Goal: Task Accomplishment & Management: Manage account settings

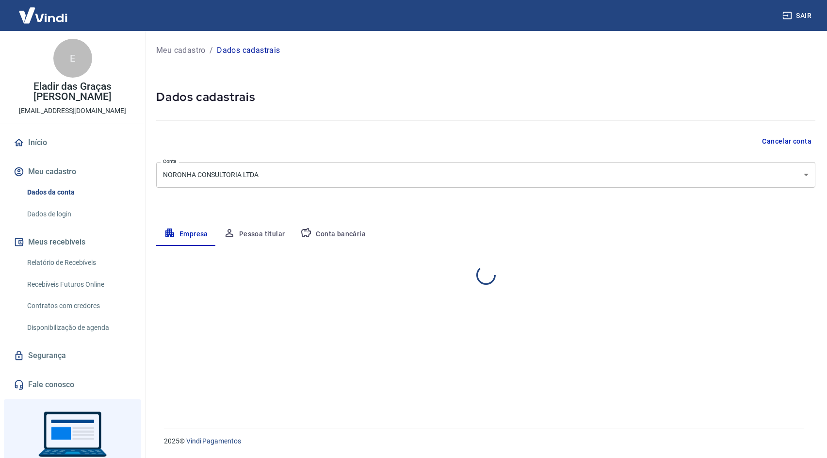
select select "RJ"
select select "business"
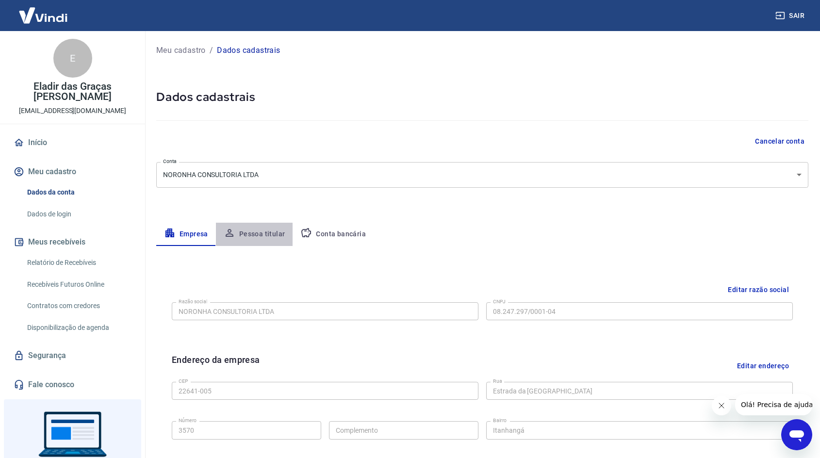
click at [260, 232] on button "Pessoa titular" at bounding box center [254, 234] width 77 height 23
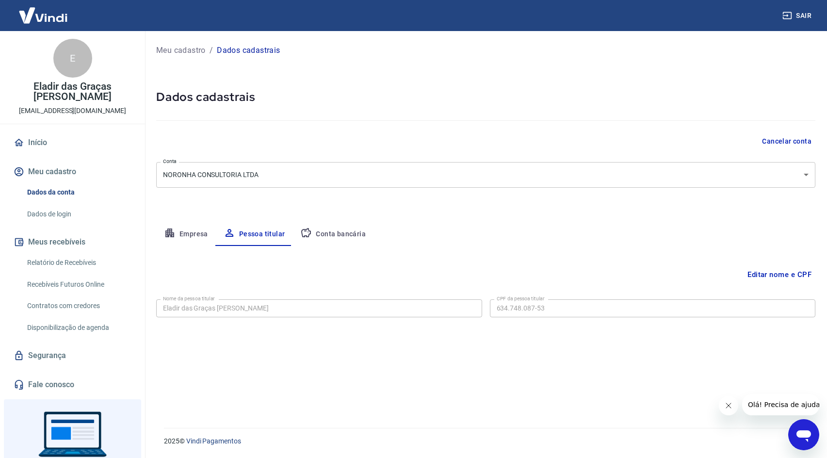
click at [173, 236] on icon "button" at bounding box center [170, 233] width 12 height 12
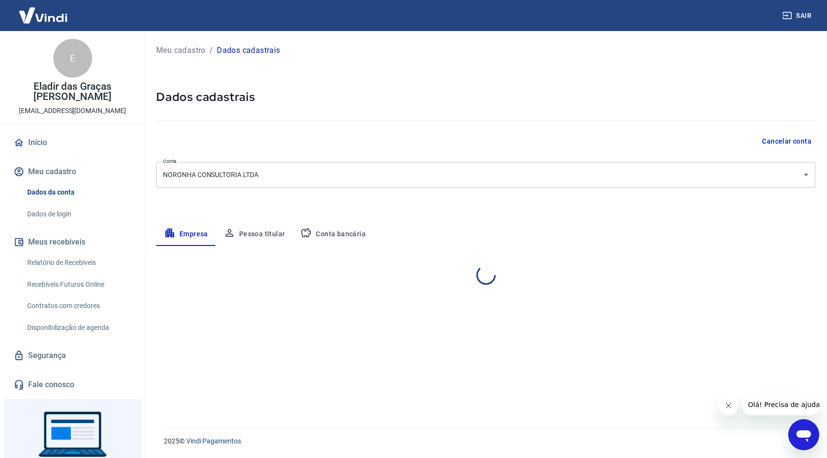
select select "RJ"
select select "business"
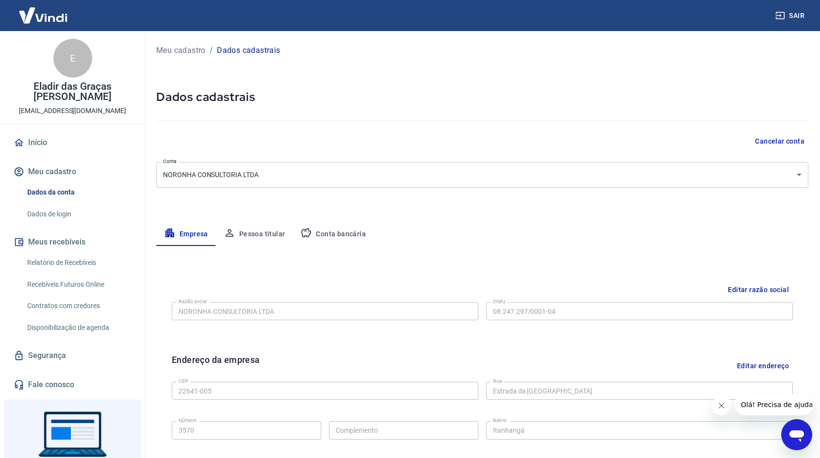
click at [334, 232] on button "Conta bancária" at bounding box center [333, 234] width 81 height 23
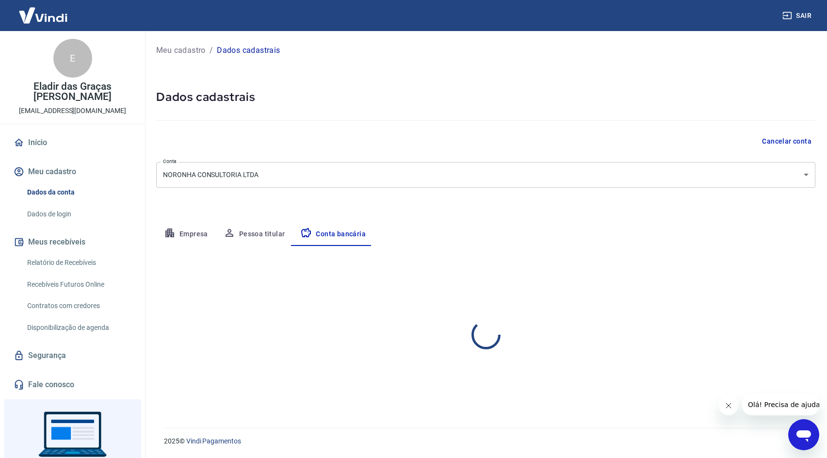
select select "1"
click at [235, 234] on button "Pessoa titular" at bounding box center [254, 234] width 77 height 23
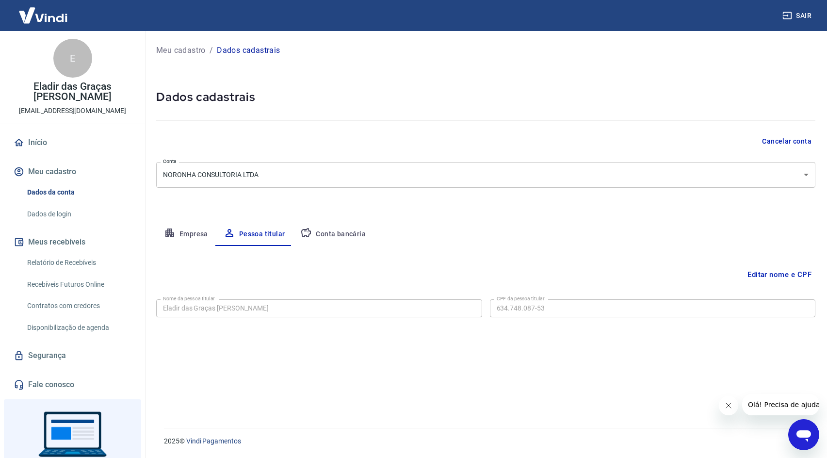
click at [331, 236] on button "Conta bancária" at bounding box center [333, 234] width 81 height 23
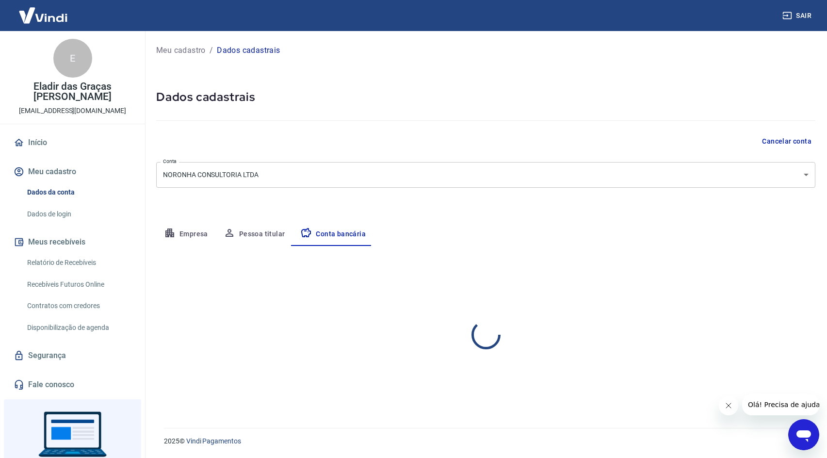
select select "1"
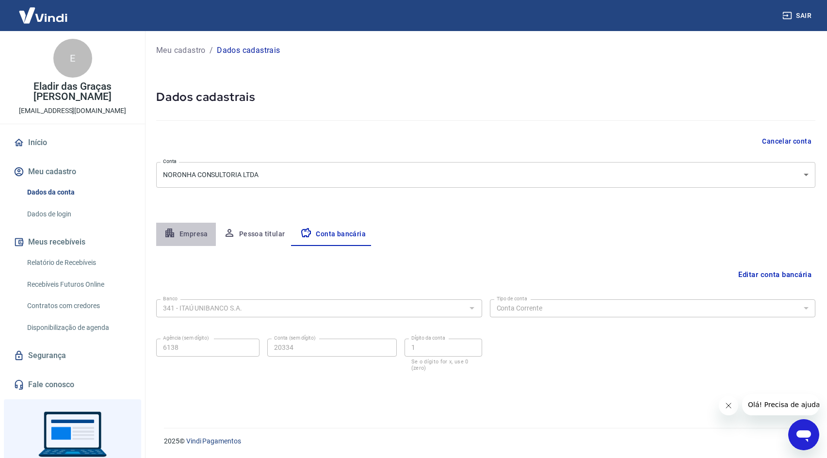
click at [165, 233] on icon "button" at bounding box center [169, 232] width 9 height 9
select select "RJ"
select select "business"
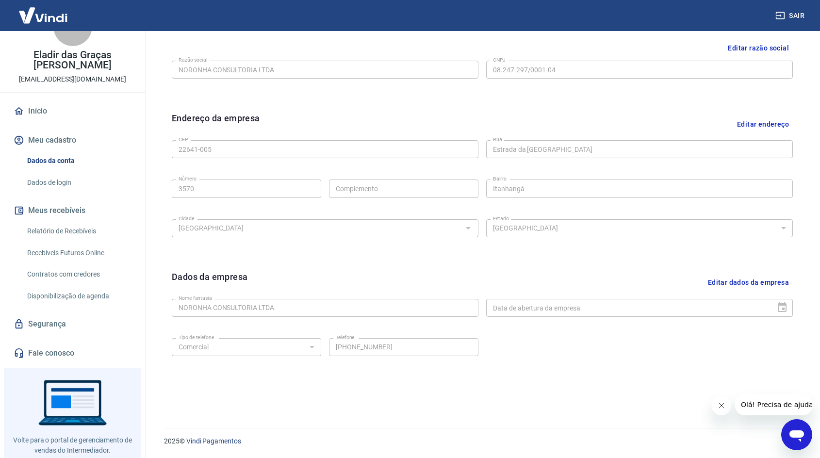
scroll to position [49, 0]
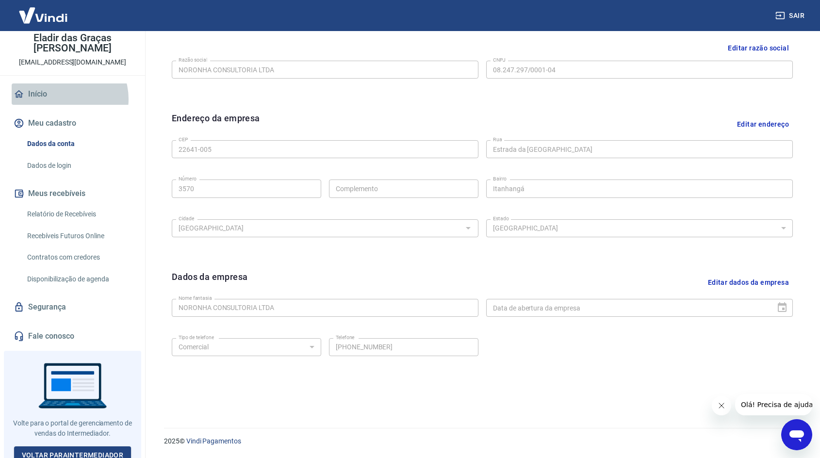
click at [63, 99] on link "Início" at bounding box center [73, 93] width 122 height 21
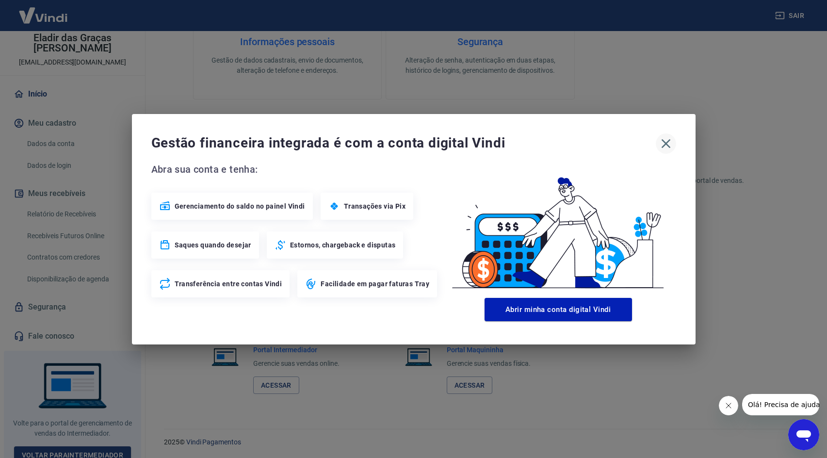
click at [664, 143] on icon "button" at bounding box center [666, 144] width 16 height 16
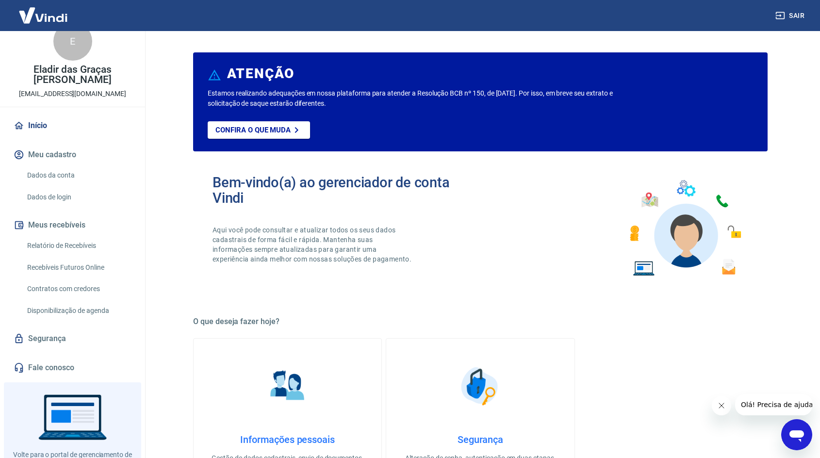
scroll to position [0, 0]
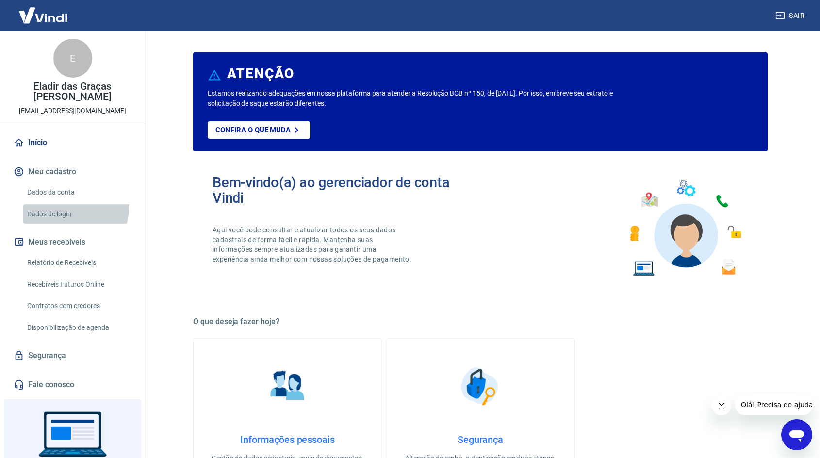
click at [73, 207] on link "Dados de login" at bounding box center [78, 214] width 110 height 20
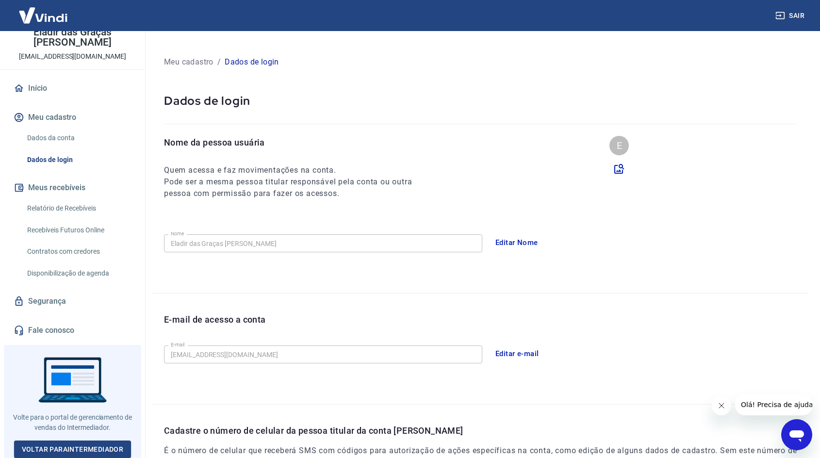
scroll to position [55, 0]
click at [80, 140] on link "Dados da conta" at bounding box center [78, 138] width 110 height 20
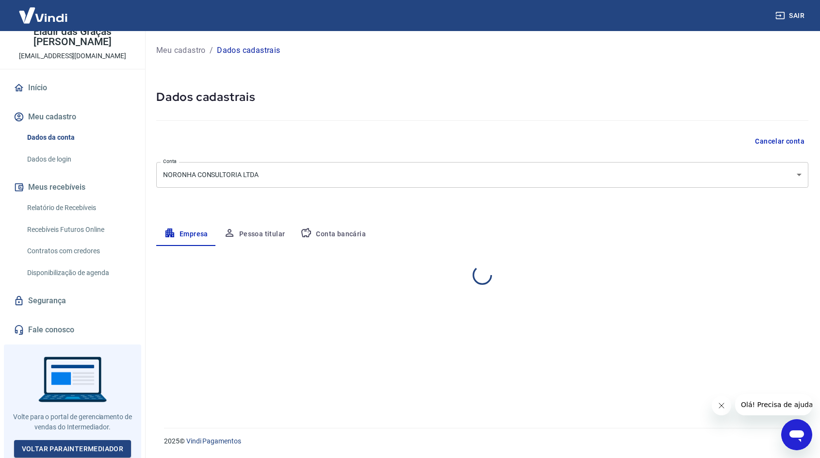
select select "RJ"
select select "business"
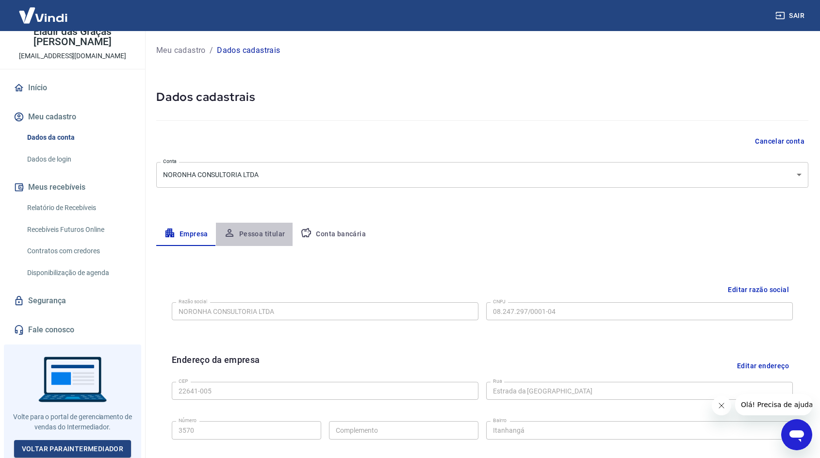
click at [258, 232] on button "Pessoa titular" at bounding box center [254, 234] width 77 height 23
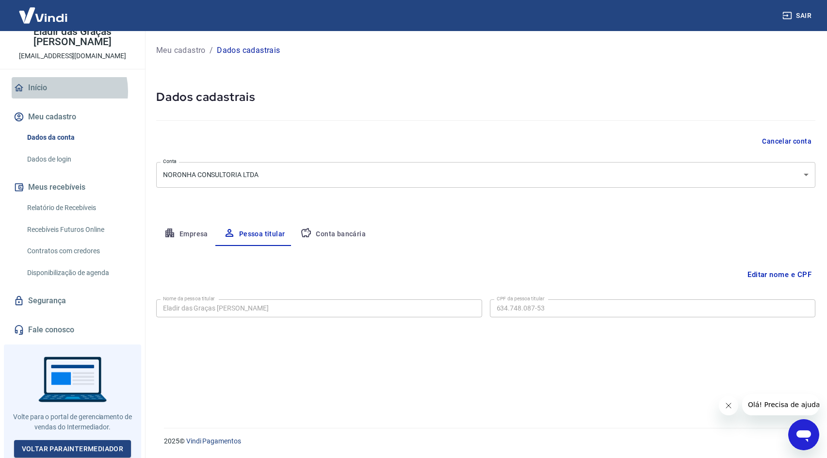
click at [55, 91] on link "Início" at bounding box center [73, 87] width 122 height 21
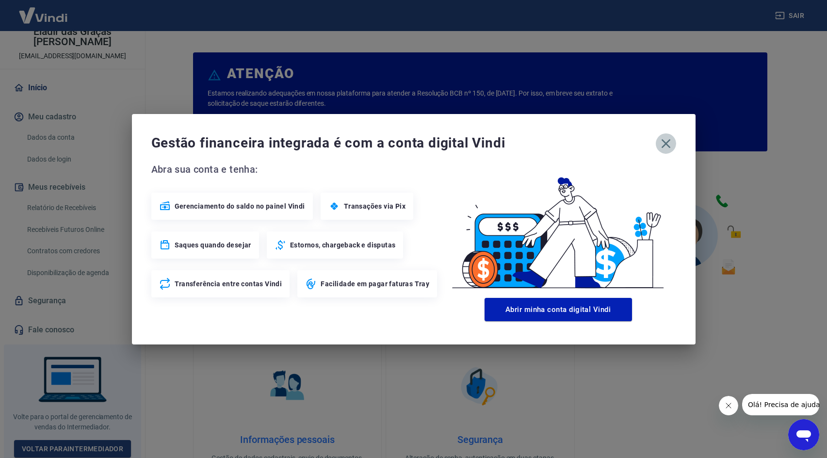
click at [665, 142] on icon "button" at bounding box center [666, 144] width 16 height 16
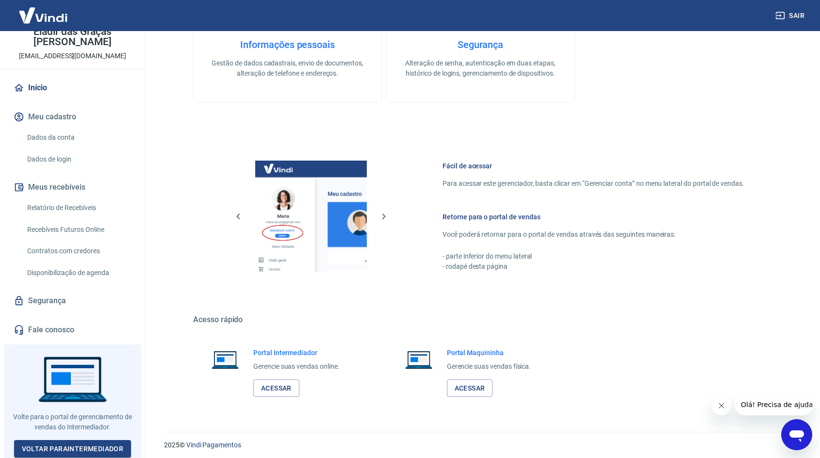
scroll to position [399, 0]
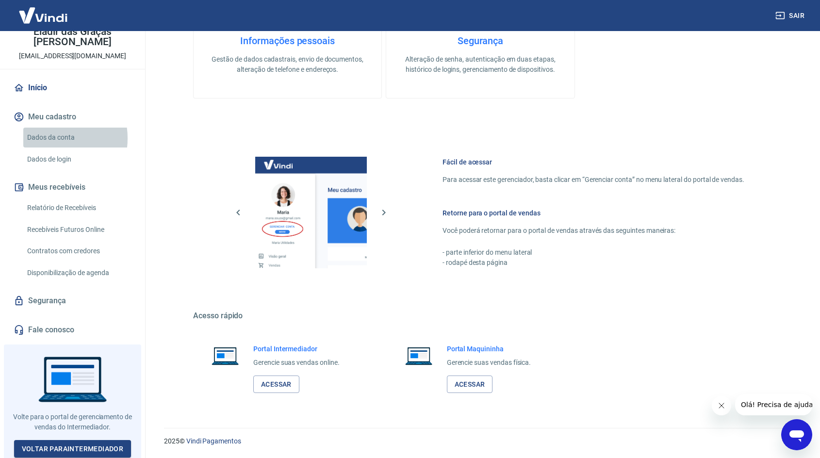
click at [48, 138] on link "Dados da conta" at bounding box center [78, 138] width 110 height 20
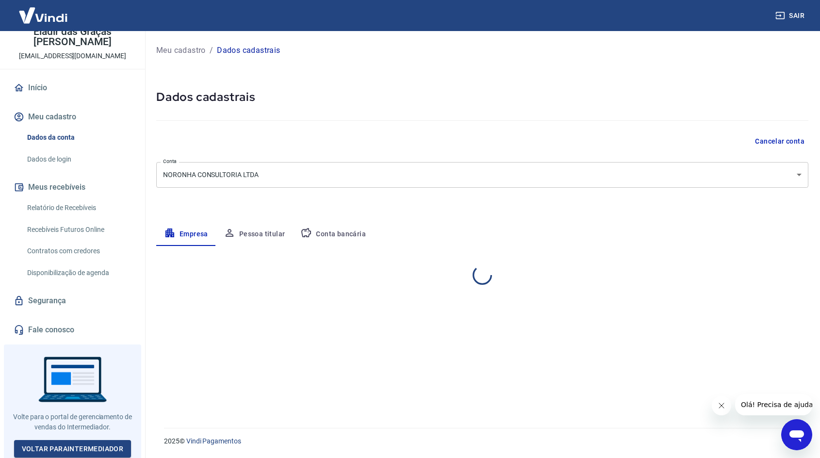
select select "RJ"
select select "business"
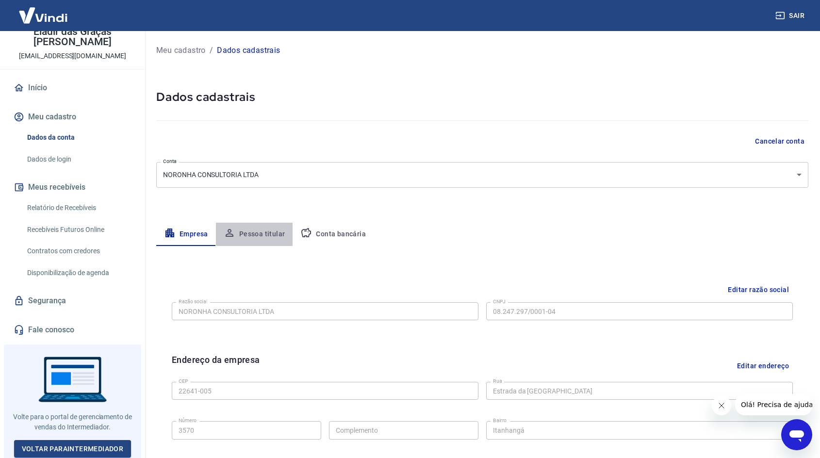
click at [263, 232] on button "Pessoa titular" at bounding box center [254, 234] width 77 height 23
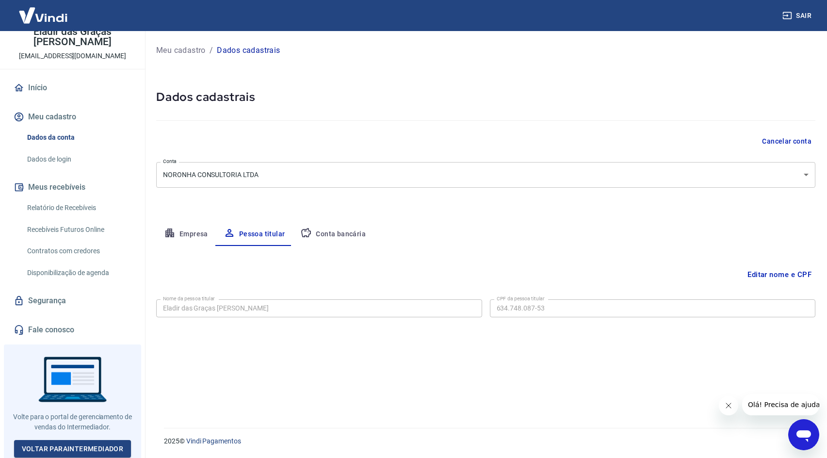
click at [205, 233] on button "Empresa" at bounding box center [186, 234] width 60 height 23
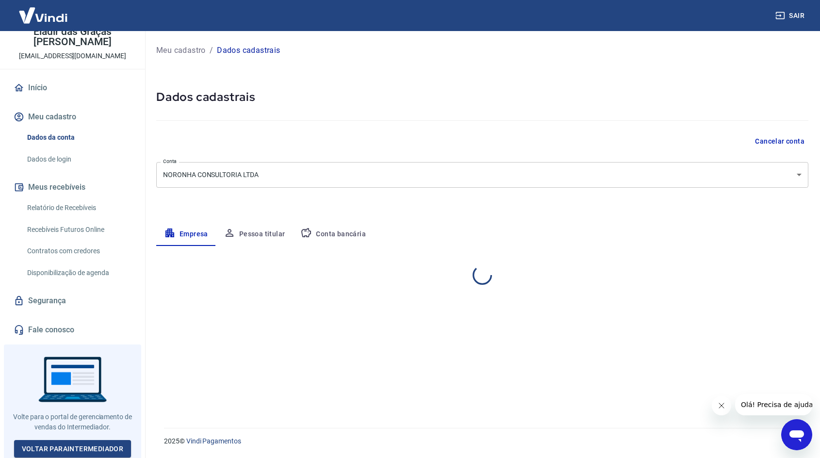
select select "RJ"
select select "business"
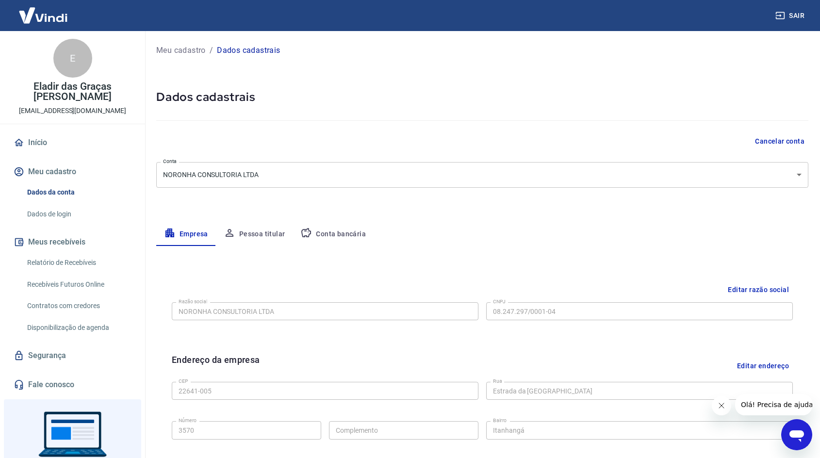
click at [41, 143] on link "Início" at bounding box center [73, 142] width 122 height 21
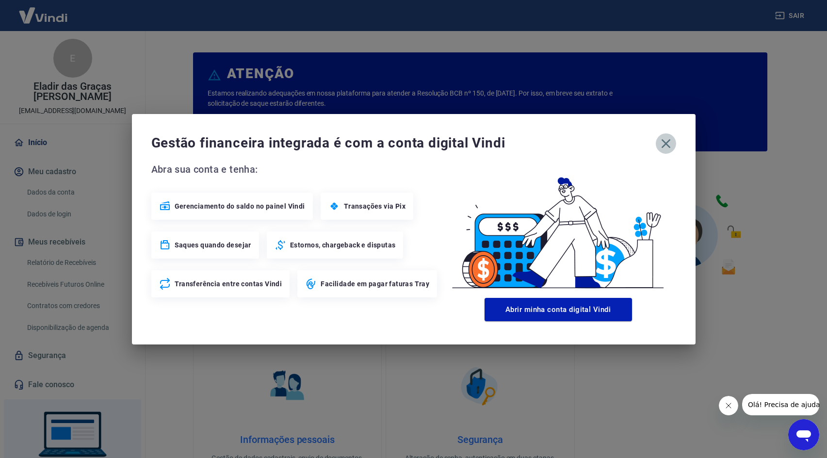
click at [668, 143] on icon "button" at bounding box center [666, 144] width 16 height 16
